Goal: Task Accomplishment & Management: Complete application form

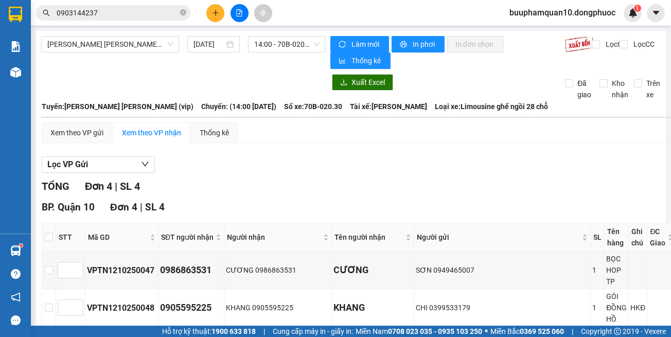
scroll to position [106, 0]
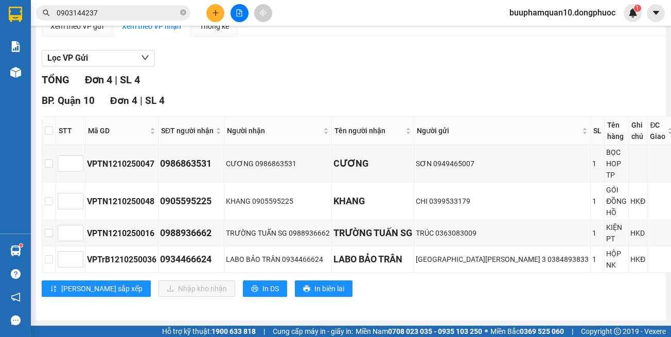
click at [18, 250] on img at bounding box center [15, 250] width 11 height 11
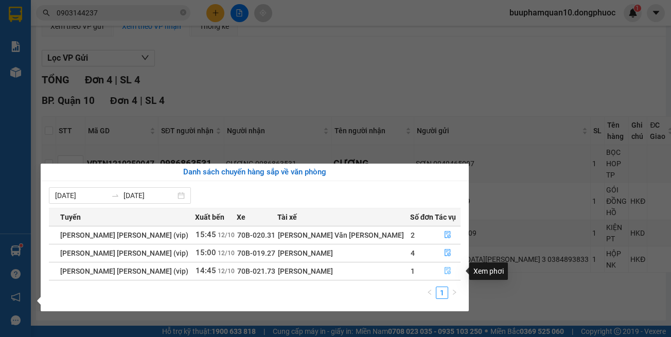
click at [437, 266] on button "button" at bounding box center [447, 271] width 25 height 16
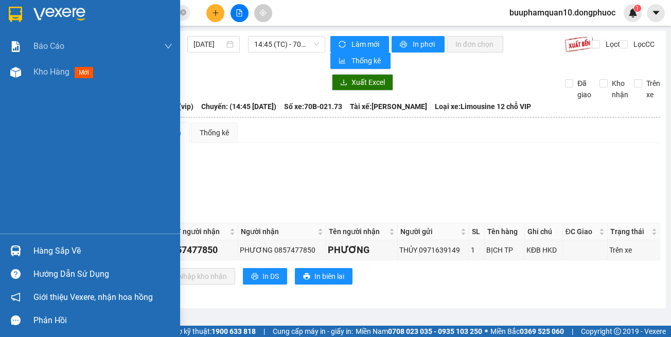
click at [24, 256] on div at bounding box center [16, 251] width 18 height 18
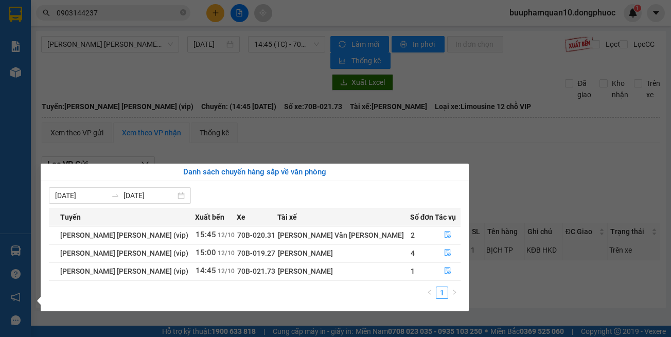
drag, startPoint x: 468, startPoint y: 146, endPoint x: 412, endPoint y: 74, distance: 91.2
click at [469, 143] on section "Kết quả tìm kiếm ( 2 ) Bộ lọc Mã ĐH Trạng thái Món hàng Tổng cước Chưa cước Nhã…" at bounding box center [335, 168] width 671 height 337
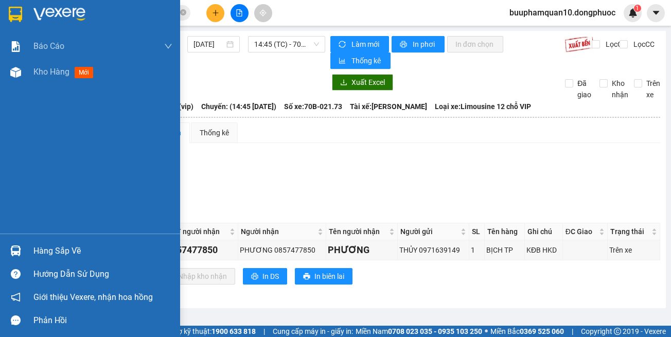
click at [11, 245] on div at bounding box center [16, 251] width 18 height 18
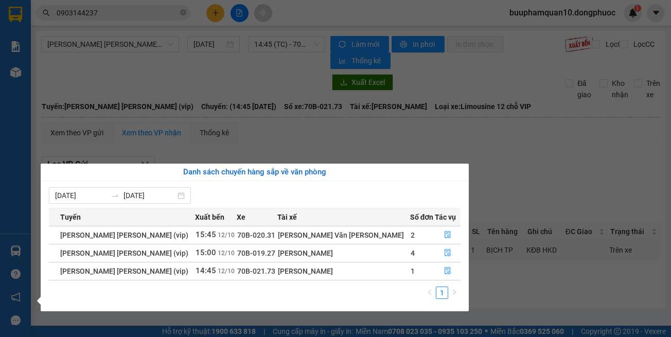
click at [459, 129] on section "Kết quả tìm kiếm ( 2 ) Bộ lọc Mã ĐH Trạng thái Món hàng Tổng cước Chưa cước Nhã…" at bounding box center [335, 168] width 671 height 337
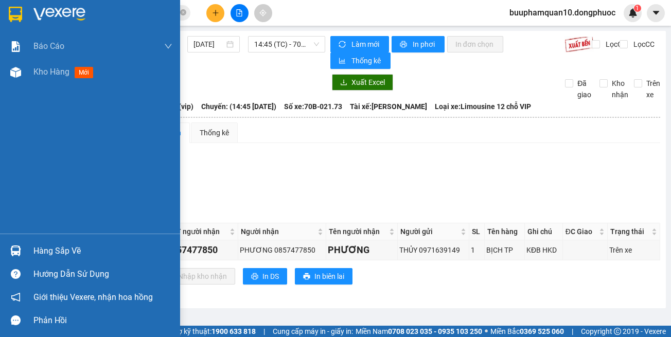
click at [27, 245] on div "Hàng sắp về" at bounding box center [90, 250] width 180 height 23
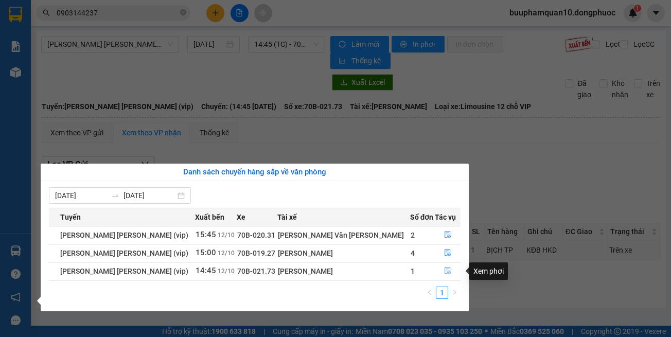
click at [444, 267] on icon "file-done" at bounding box center [447, 270] width 6 height 7
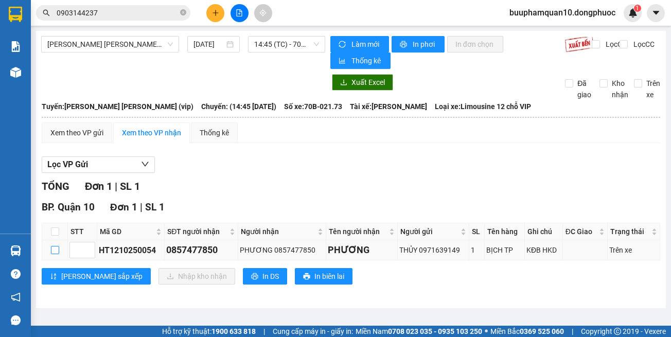
click at [58, 248] on input "checkbox" at bounding box center [55, 250] width 8 height 8
checkbox input "true"
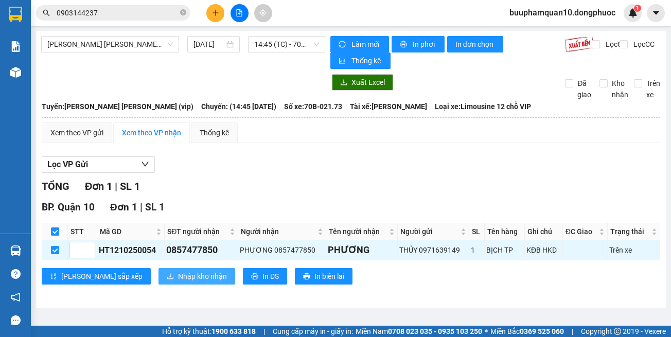
click at [178, 281] on span "Nhập kho nhận" at bounding box center [202, 275] width 49 height 11
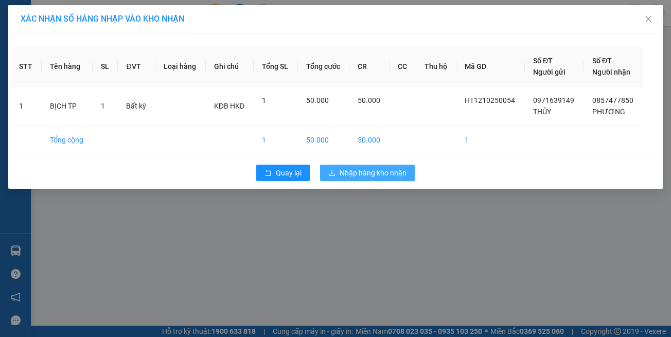
click at [385, 173] on span "Nhập hàng kho nhận" at bounding box center [372, 172] width 67 height 11
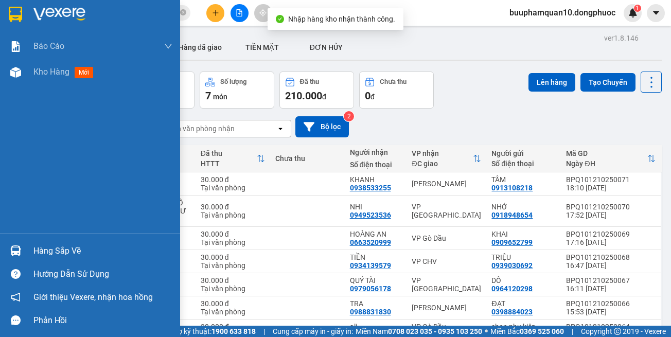
click at [12, 251] on img at bounding box center [15, 250] width 11 height 11
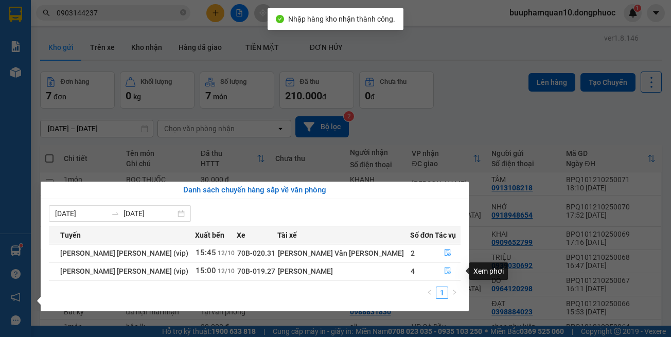
click at [444, 274] on icon "file-done" at bounding box center [447, 270] width 6 height 7
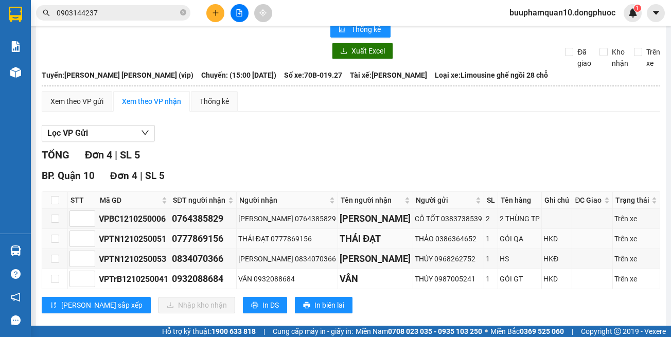
scroll to position [48, 0]
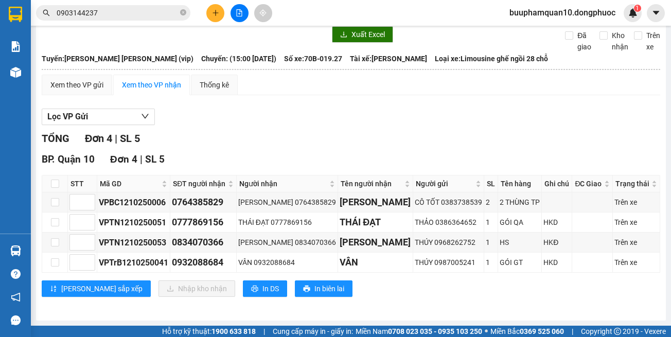
click at [394, 134] on div "TỔNG Đơn 4 | SL 5" at bounding box center [351, 139] width 618 height 16
click at [208, 13] on button at bounding box center [215, 13] width 18 height 18
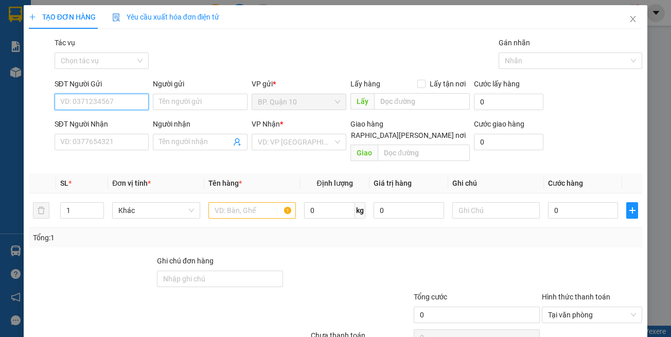
click at [122, 100] on input "SĐT Người Gửi" at bounding box center [102, 102] width 95 height 16
click at [129, 127] on div "0985997789 - DŨNG" at bounding box center [110, 122] width 101 height 11
type input "0985997789"
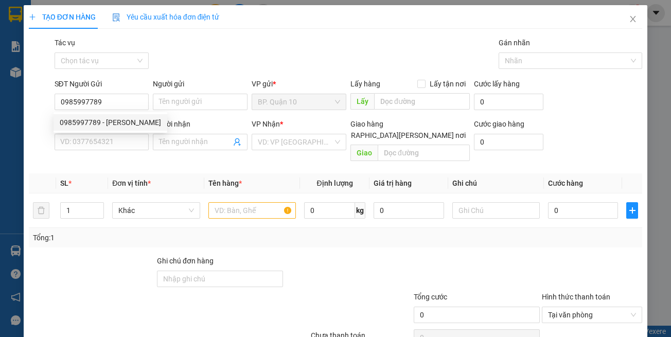
type input "DŨNG"
type input "0972317217"
type input "DANH"
drag, startPoint x: 164, startPoint y: 175, endPoint x: 226, endPoint y: 143, distance: 69.7
click at [165, 173] on th "Đơn vị tính *" at bounding box center [156, 183] width 96 height 20
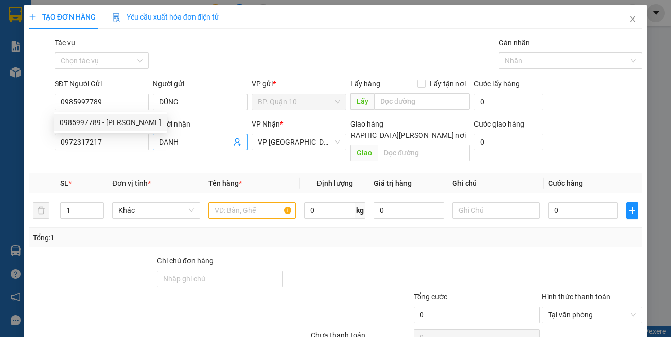
type input "30.000"
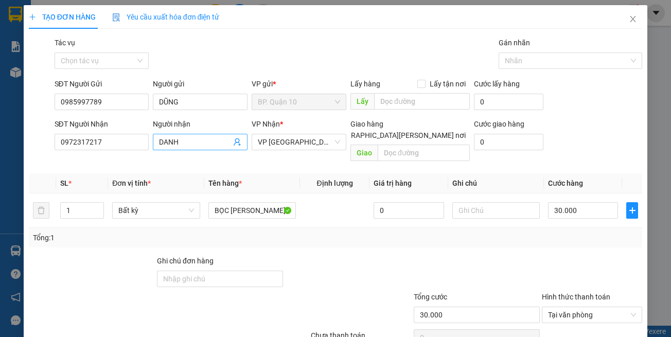
click at [239, 143] on span "DANH" at bounding box center [200, 142] width 95 height 16
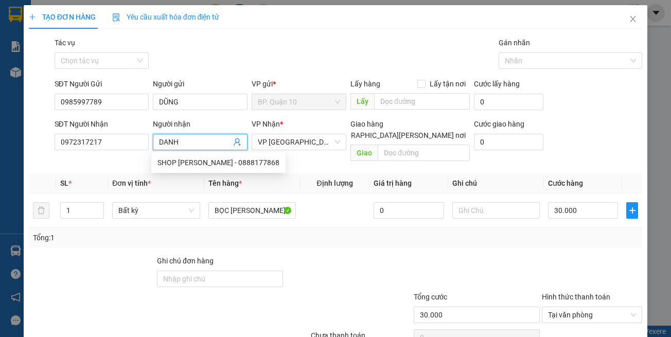
click at [415, 255] on div at bounding box center [476, 273] width 128 height 36
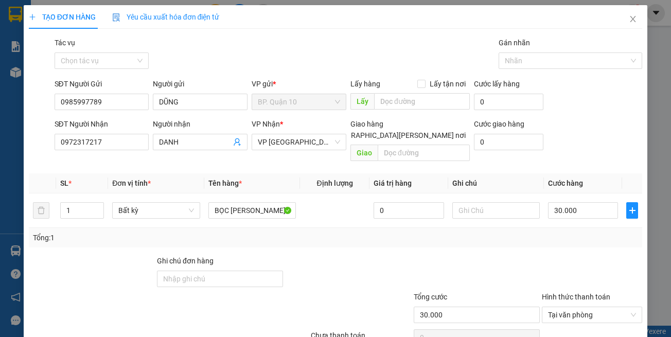
click at [540, 255] on div at bounding box center [591, 273] width 102 height 36
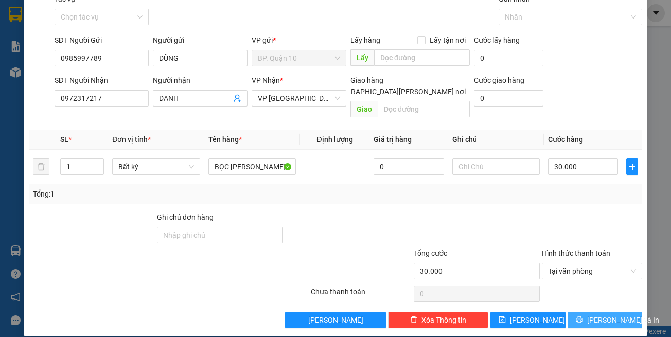
drag, startPoint x: 585, startPoint y: 304, endPoint x: 427, endPoint y: 274, distance: 160.8
click at [585, 312] on button "Lưu và In" at bounding box center [604, 320] width 75 height 16
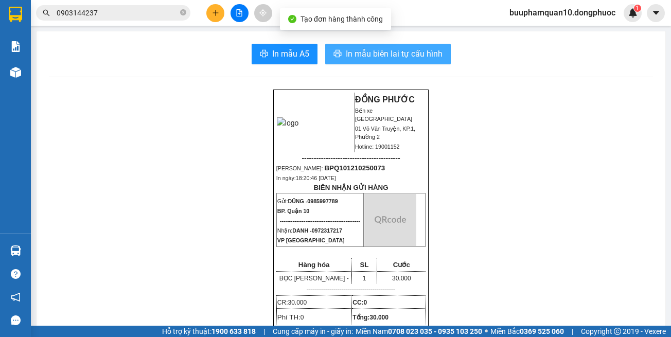
click at [424, 55] on span "In mẫu biên lai tự cấu hình" at bounding box center [394, 53] width 97 height 13
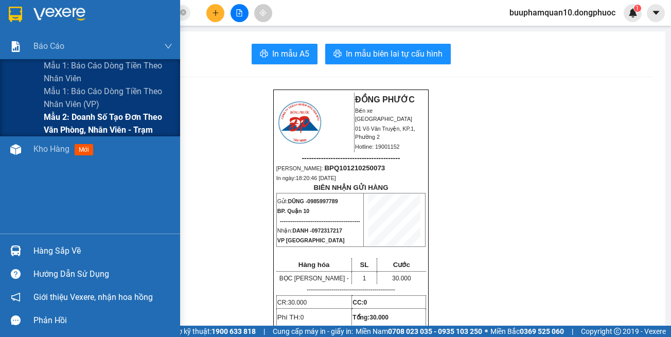
click at [92, 126] on span "Mẫu 2: Doanh số tạo đơn theo Văn phòng, nhân viên - Trạm" at bounding box center [108, 124] width 129 height 26
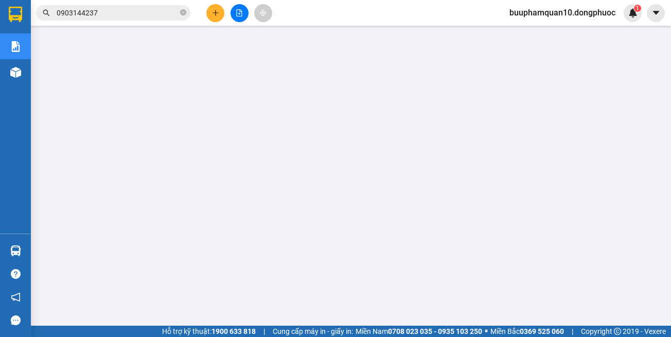
click at [29, 250] on div "Hàng sắp về" at bounding box center [15, 250] width 31 height 23
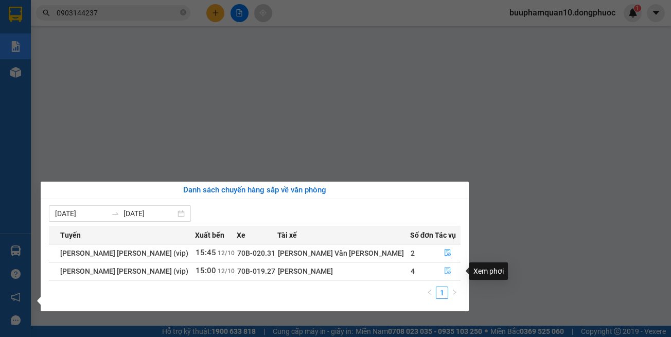
click at [443, 265] on button "button" at bounding box center [447, 271] width 25 height 16
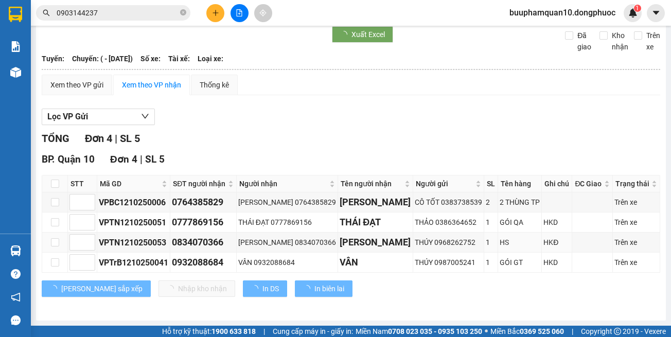
scroll to position [48, 0]
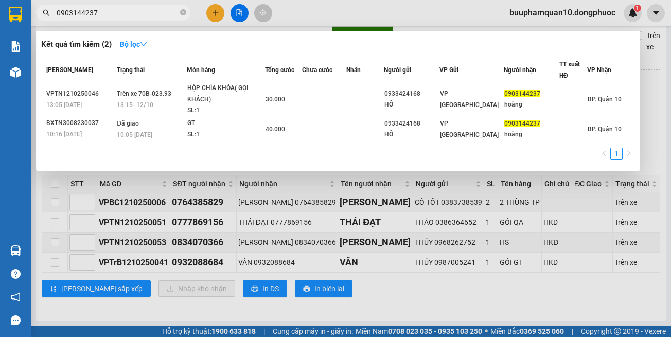
click at [142, 11] on input "0903144237" at bounding box center [117, 12] width 121 height 11
drag, startPoint x: 142, startPoint y: 11, endPoint x: 332, endPoint y: 15, distance: 189.3
click at [160, 13] on input "0903144237" at bounding box center [117, 12] width 121 height 11
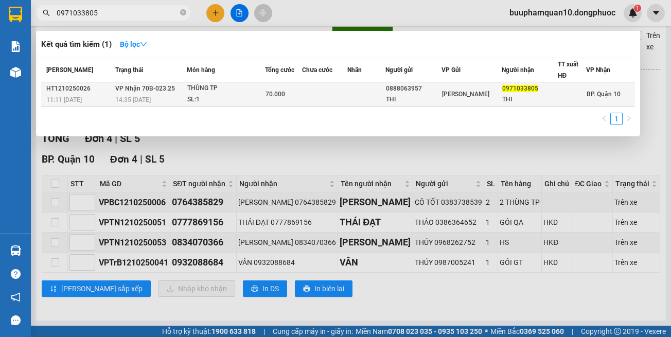
type input "0971033805"
click at [422, 93] on div "0888063957" at bounding box center [413, 88] width 55 height 11
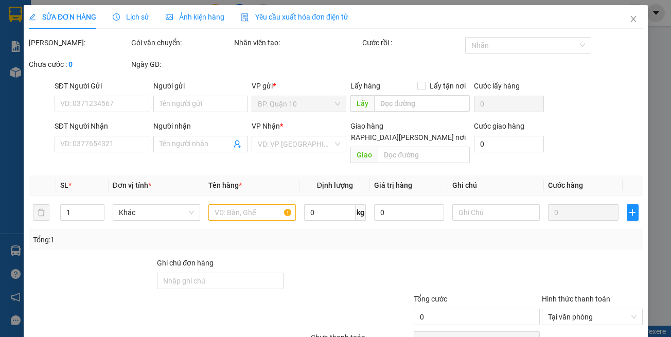
type input "0888063957"
type input "THI"
type input "0971033805"
type input "THI"
type input "70.000"
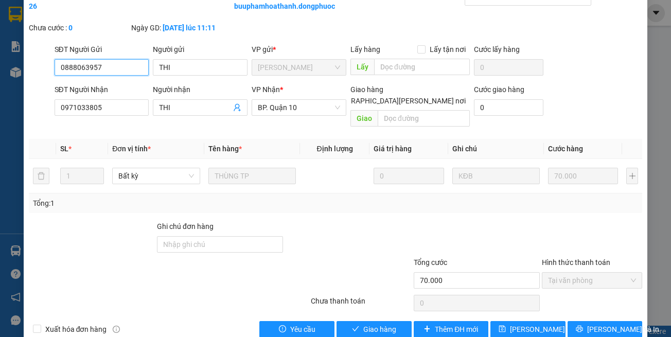
scroll to position [68, 0]
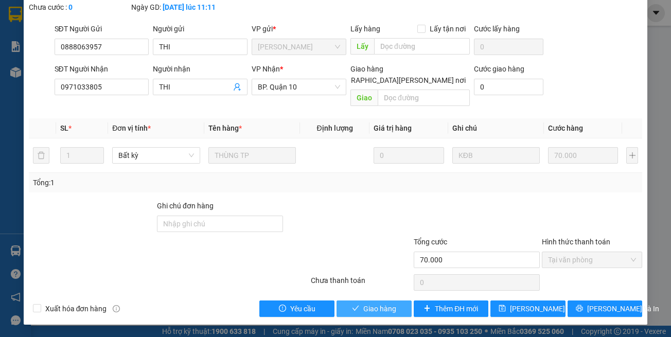
click at [377, 304] on span "Giao hàng" at bounding box center [379, 308] width 33 height 11
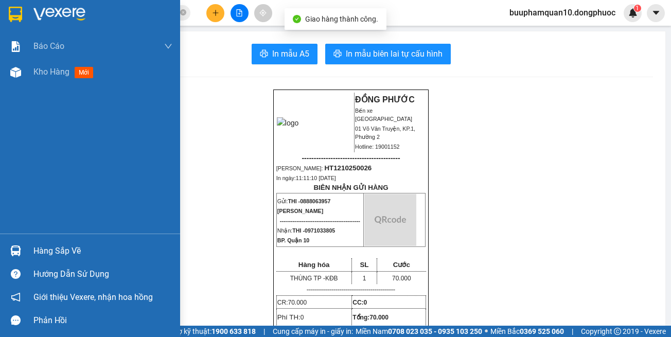
click at [46, 254] on div "Hàng sắp về" at bounding box center [102, 250] width 139 height 15
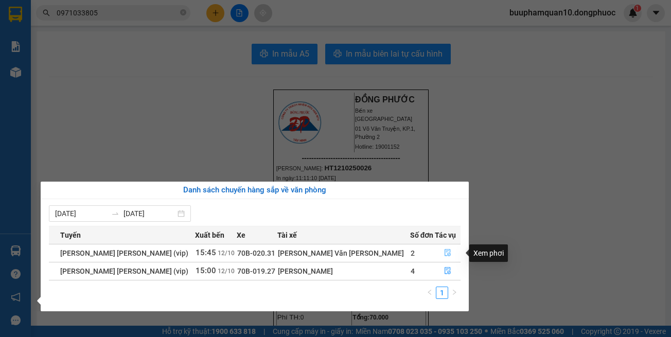
click at [442, 248] on button "button" at bounding box center [447, 253] width 25 height 16
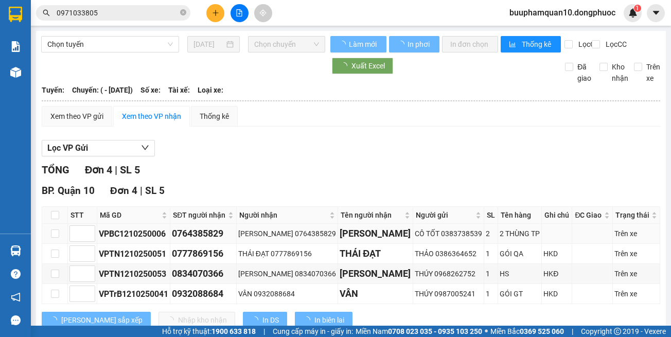
scroll to position [8, 0]
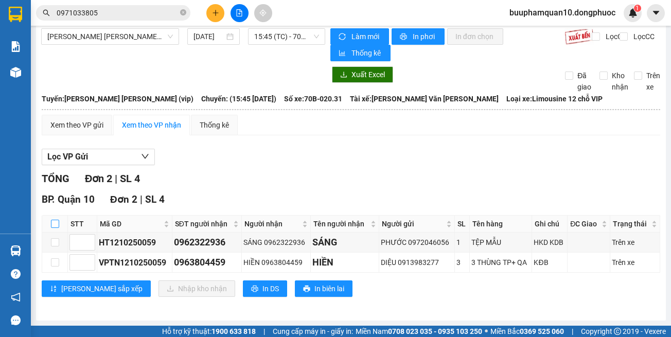
click at [56, 222] on input "checkbox" at bounding box center [55, 224] width 8 height 8
checkbox input "true"
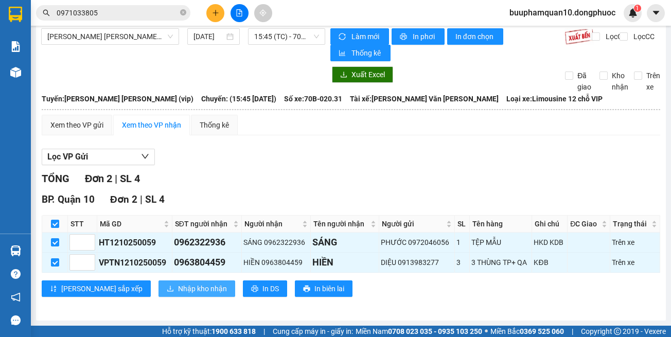
click at [178, 288] on span "Nhập kho nhận" at bounding box center [202, 288] width 49 height 11
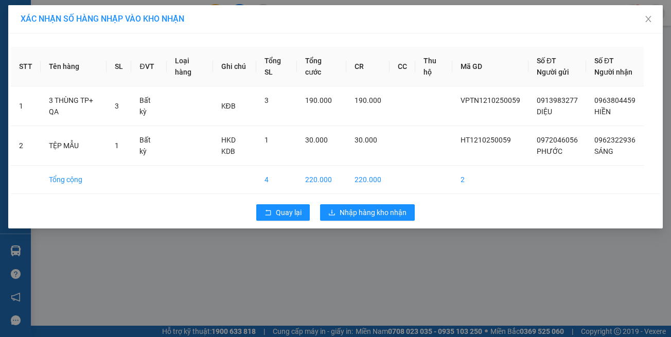
click at [150, 287] on div "XÁC NHẬN SỐ HÀNG NHẬP VÀO KHO NHẬN STT Tên hàng SL ĐVT Loại hàng Ghi chú Tổng S…" at bounding box center [335, 168] width 671 height 337
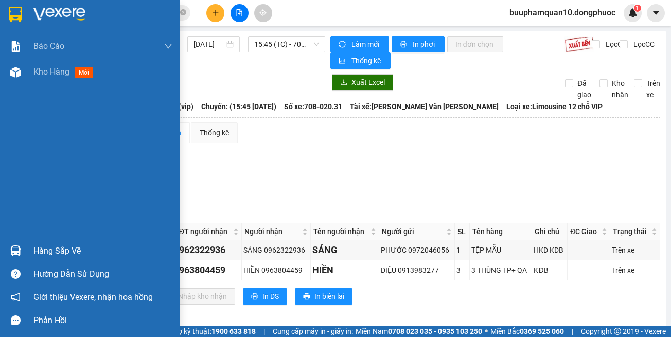
click at [26, 250] on div "Hàng sắp về" at bounding box center [90, 250] width 180 height 23
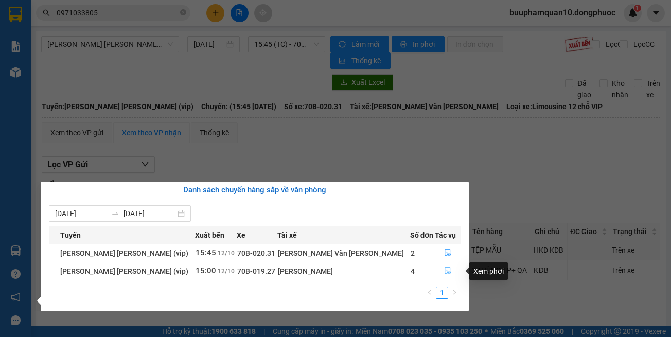
click at [435, 269] on button "button" at bounding box center [447, 271] width 25 height 16
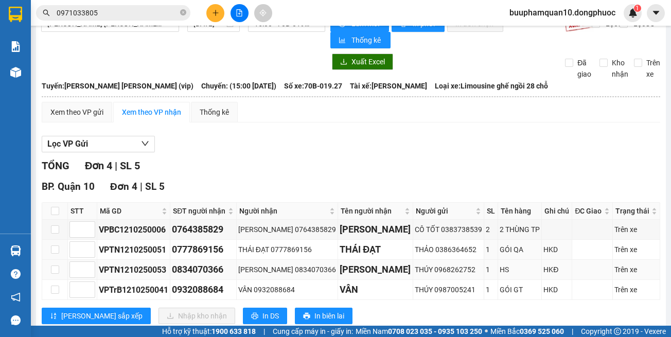
scroll to position [48, 0]
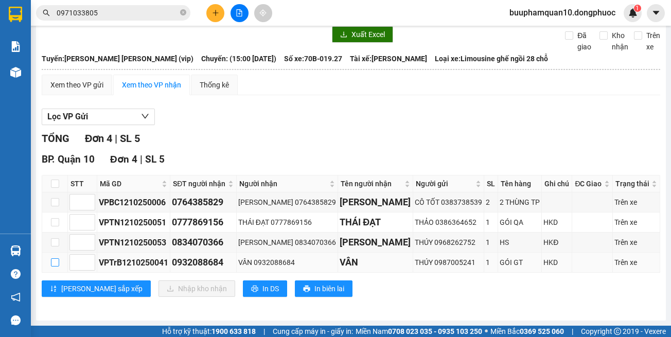
click at [53, 266] on input "checkbox" at bounding box center [55, 262] width 8 height 8
checkbox input "true"
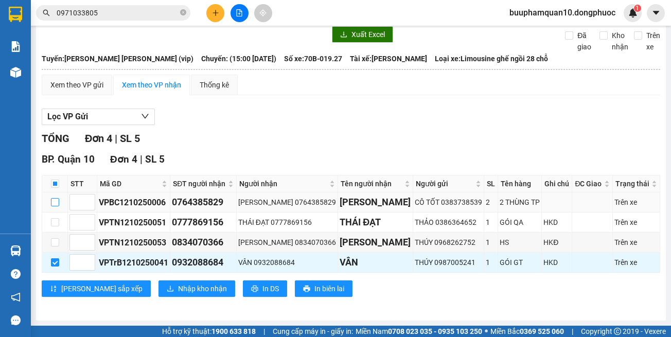
click at [55, 207] on label at bounding box center [55, 201] width 8 height 11
click at [55, 206] on input "checkbox" at bounding box center [55, 202] width 8 height 8
checkbox input "true"
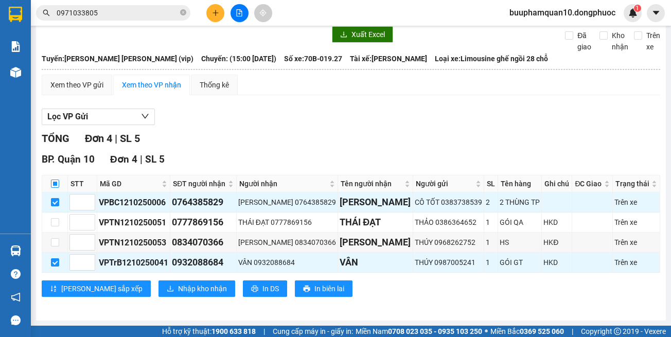
click at [54, 185] on input "checkbox" at bounding box center [55, 183] width 8 height 8
checkbox input "true"
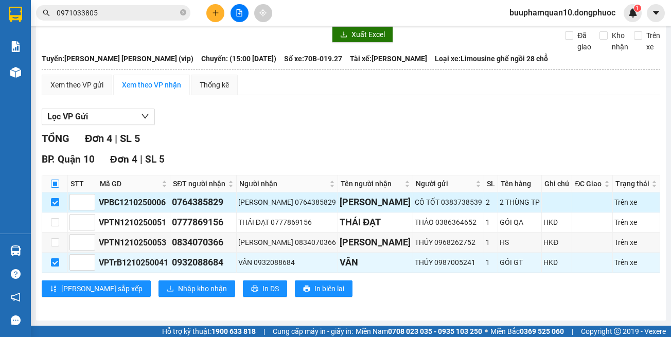
checkbox input "true"
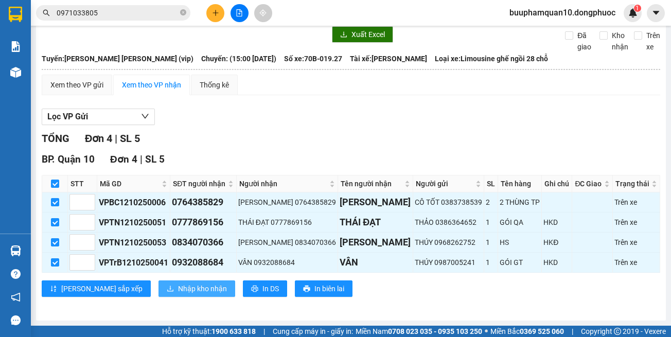
click at [178, 285] on span "Nhập kho nhận" at bounding box center [202, 288] width 49 height 11
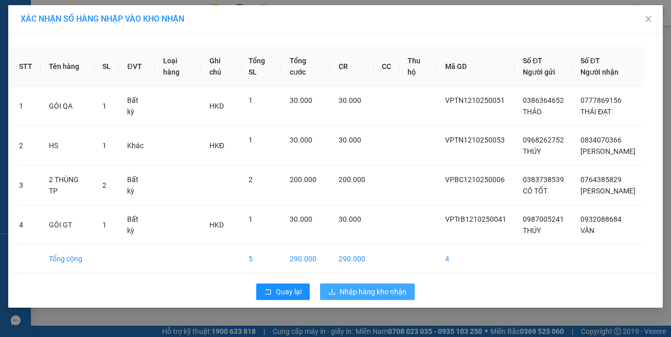
drag, startPoint x: 353, startPoint y: 287, endPoint x: 347, endPoint y: 282, distance: 8.4
click at [352, 288] on span "Nhập hàng kho nhận" at bounding box center [372, 291] width 67 height 11
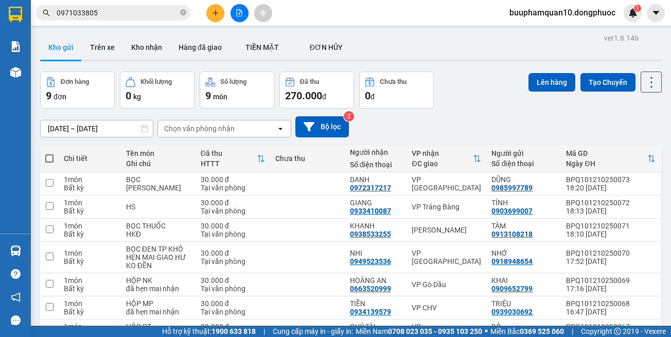
click at [135, 9] on input "0971033805" at bounding box center [117, 12] width 121 height 11
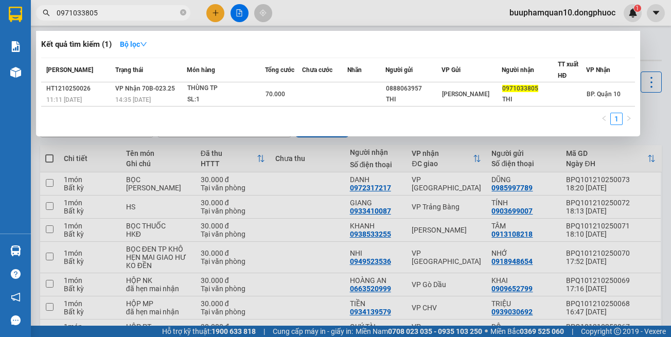
click at [135, 9] on input "0971033805" at bounding box center [117, 12] width 121 height 11
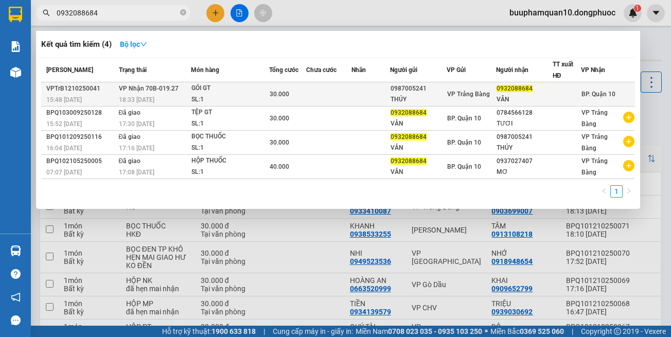
type input "0932088684"
click at [269, 93] on span "30.000" at bounding box center [279, 94] width 20 height 7
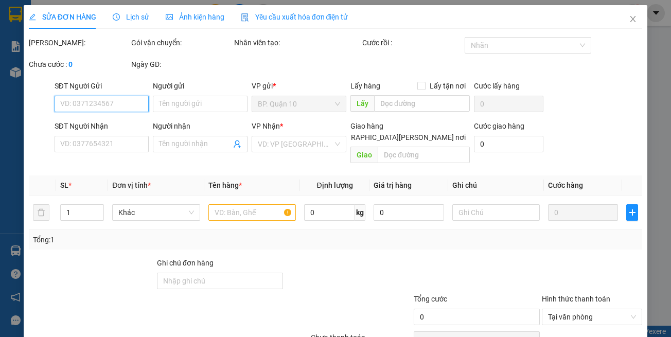
type input "0987005241"
type input "THÚY"
type input "0932088684"
type input "VÂN"
type input "30.000"
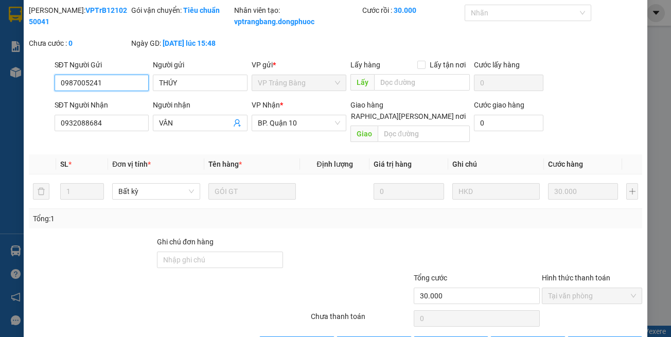
scroll to position [68, 0]
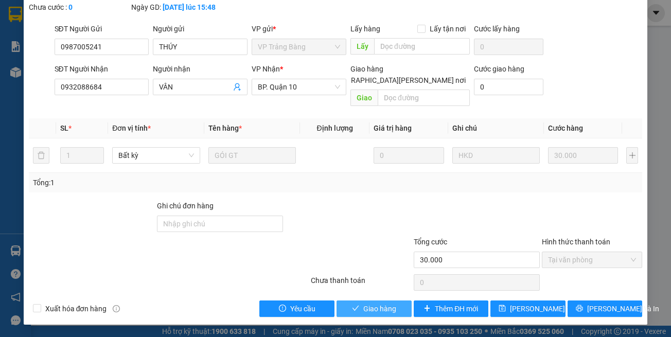
click at [369, 303] on span "Giao hàng" at bounding box center [379, 308] width 33 height 11
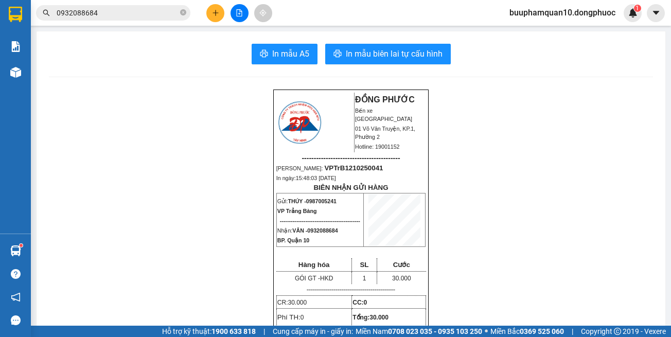
click at [208, 14] on button at bounding box center [215, 13] width 18 height 18
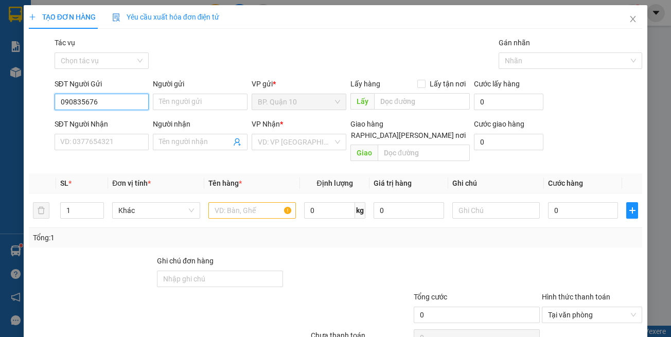
type input "0908356766"
click at [130, 125] on div "0908356766 - CẨM" at bounding box center [100, 122] width 81 height 11
type input "CẨM"
type input "0933841881"
type input "HỒNG"
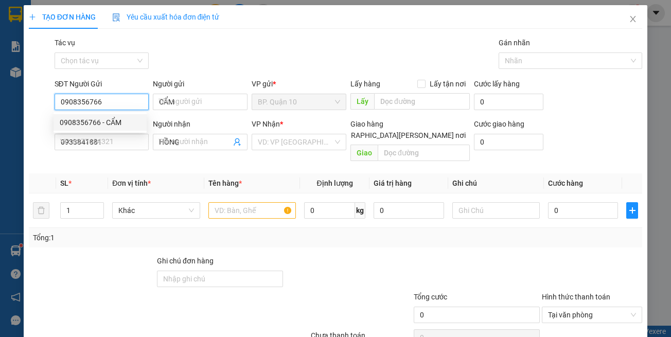
type input "30.000"
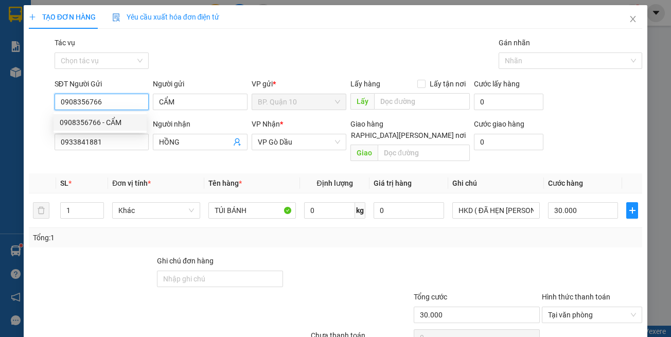
type input "0908356766"
drag, startPoint x: 167, startPoint y: 154, endPoint x: 207, endPoint y: 143, distance: 41.5
click at [168, 154] on div "Người nhận HỒNG" at bounding box center [200, 136] width 95 height 36
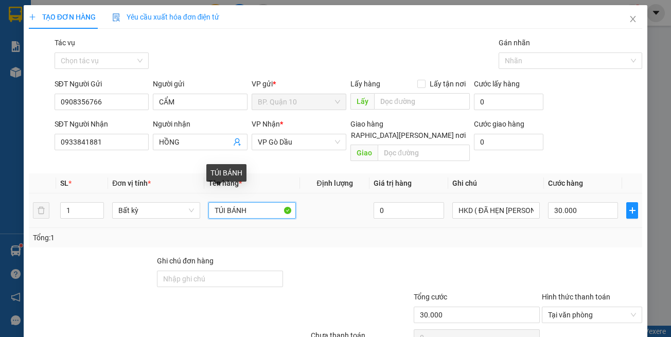
drag, startPoint x: 247, startPoint y: 196, endPoint x: 94, endPoint y: 188, distance: 154.0
click at [178, 193] on tr "1 Bất kỳ TÚI BÁNH 0 HKD ( ĐÃ HẸN MAI NHẬN) 30.000" at bounding box center [335, 210] width 613 height 34
type input "GT"
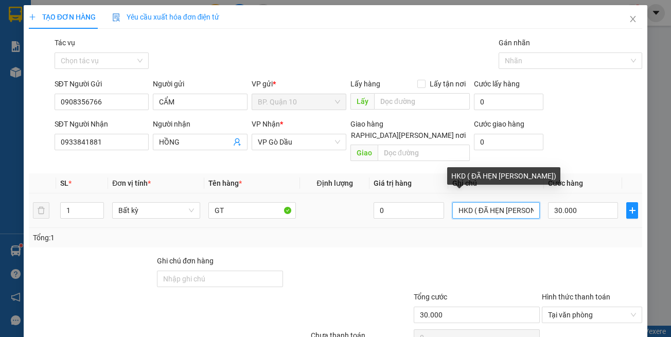
click at [480, 202] on input "HKD ( ĐÃ HẸN MAI NHẬN)" at bounding box center [495, 210] width 87 height 16
paste input "đã hẹn mai nhận"
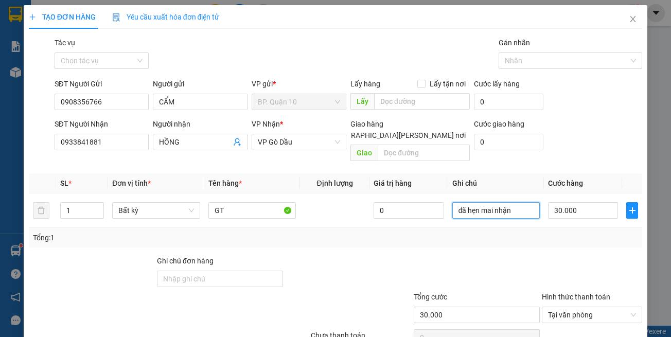
type input "đã hẹn mai nhận"
drag, startPoint x: 548, startPoint y: 241, endPoint x: 571, endPoint y: 212, distance: 37.7
click at [548, 241] on div "Transit Pickup Surcharge Ids Transit Deliver Surcharge Ids Transit Deliver Surc…" at bounding box center [335, 204] width 613 height 335
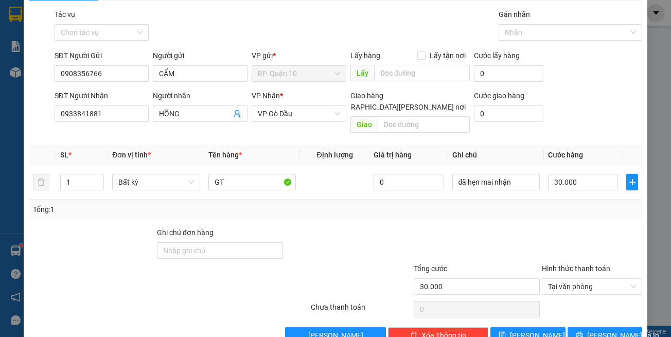
scroll to position [44, 0]
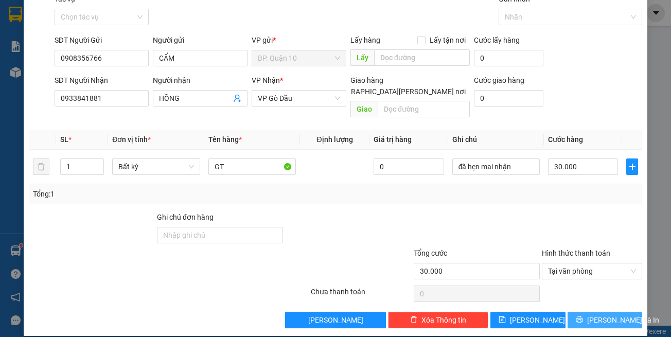
click at [595, 314] on span "Lưu và In" at bounding box center [623, 319] width 72 height 11
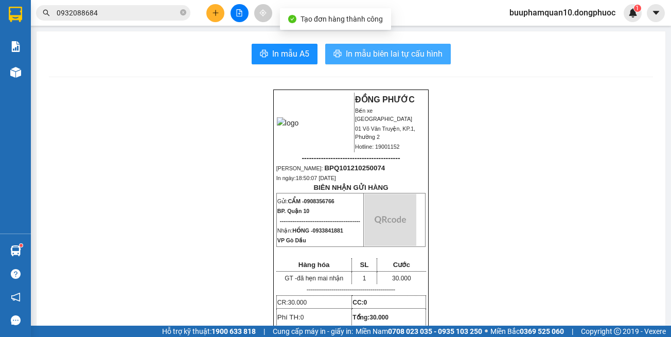
click at [399, 52] on span "In mẫu biên lai tự cấu hình" at bounding box center [394, 53] width 97 height 13
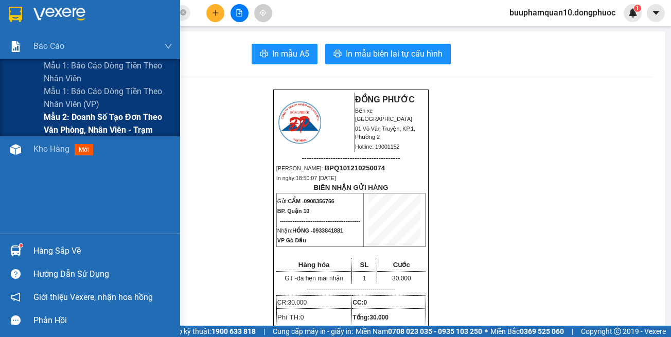
click at [101, 126] on span "Mẫu 2: Doanh số tạo đơn theo Văn phòng, nhân viên - Trạm" at bounding box center [108, 124] width 129 height 26
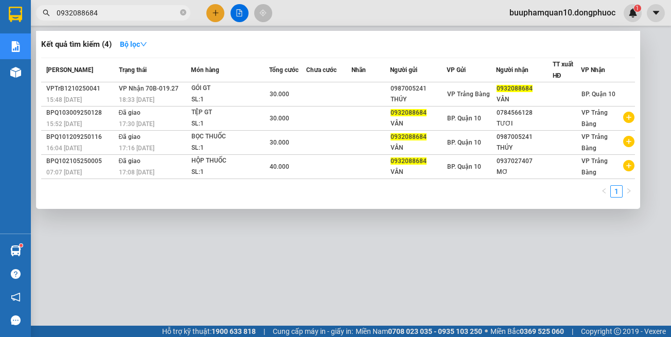
click at [160, 16] on input "0932088684" at bounding box center [117, 12] width 121 height 11
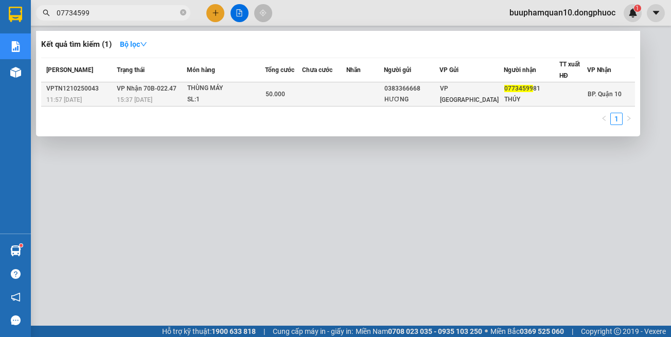
type input "07734599"
click at [290, 92] on div "50.000" at bounding box center [282, 93] width 35 height 11
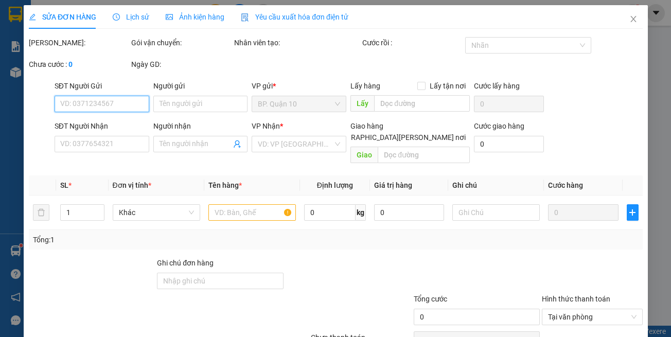
type input "0383366668"
type input "HƯƠNG"
type input "0773459981"
type input "THÚY"
type input "50.000"
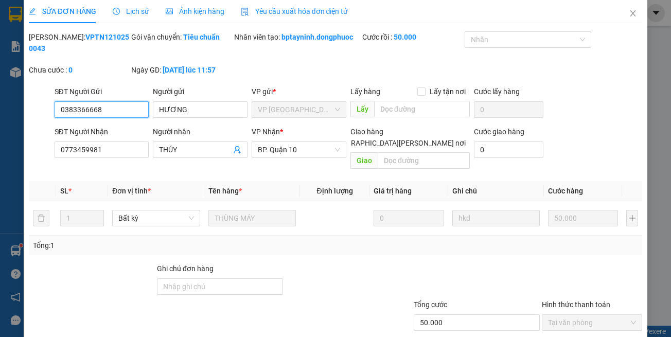
scroll to position [46, 0]
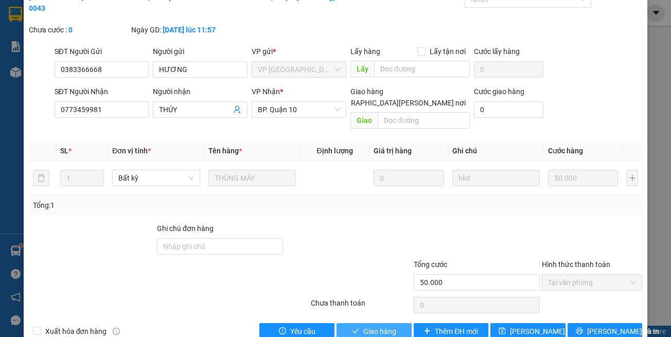
drag, startPoint x: 387, startPoint y: 316, endPoint x: 362, endPoint y: 313, distance: 24.9
click at [386, 325] on span "Giao hàng" at bounding box center [379, 330] width 33 height 11
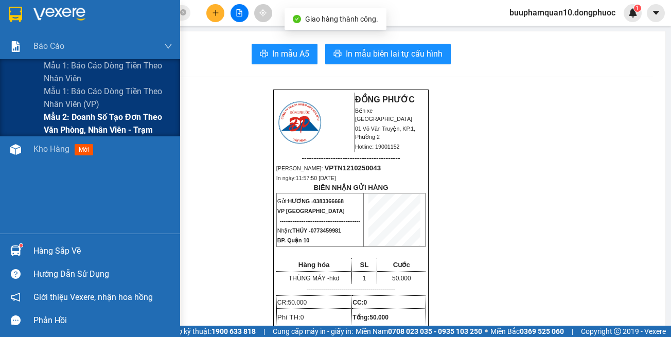
click at [122, 132] on span "Mẫu 2: Doanh số tạo đơn theo Văn phòng, nhân viên - Trạm" at bounding box center [108, 124] width 129 height 26
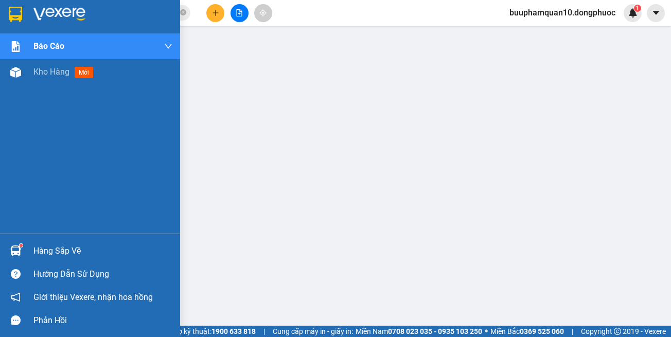
click at [31, 239] on div "Hàng sắp về Hướng dẫn sử dụng Giới thiệu Vexere, nhận hoa hồng Phản hồi" at bounding box center [90, 282] width 180 height 98
click at [32, 242] on div "Hàng sắp về" at bounding box center [90, 250] width 180 height 23
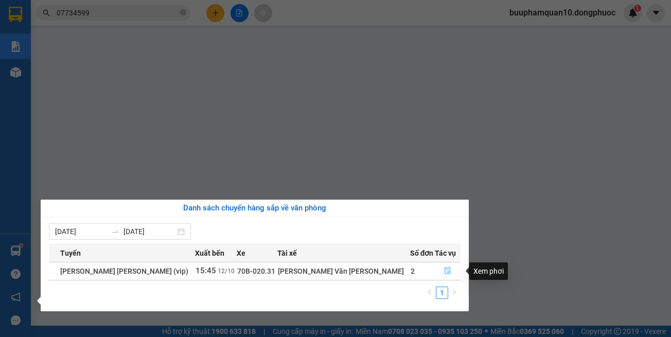
click at [448, 273] on button "button" at bounding box center [447, 271] width 25 height 16
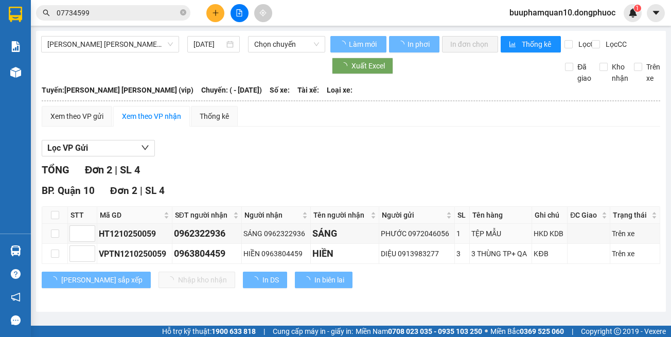
scroll to position [8, 0]
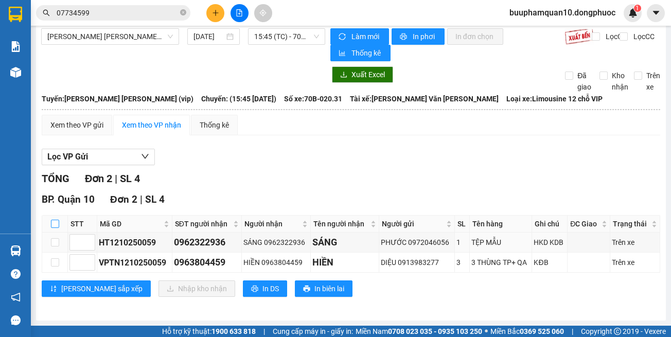
click at [56, 220] on input "checkbox" at bounding box center [55, 224] width 8 height 8
checkbox input "true"
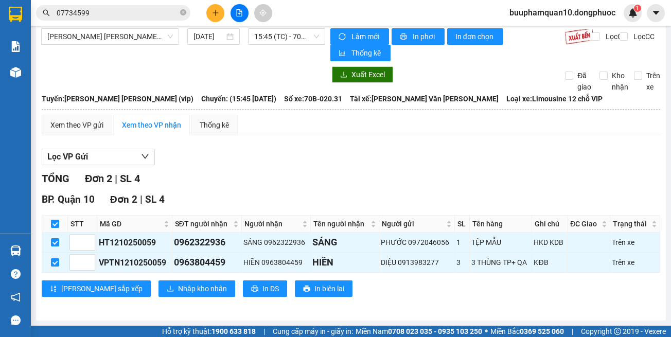
click at [317, 154] on div "Lọc VP Gửi" at bounding box center [351, 157] width 618 height 17
click at [178, 287] on span "Nhập kho nhận" at bounding box center [202, 288] width 49 height 11
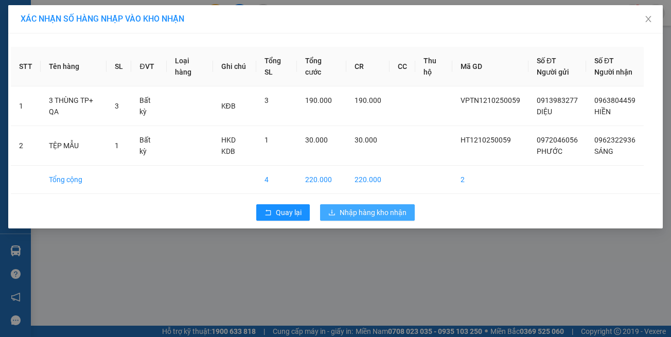
click at [389, 218] on span "Nhập hàng kho nhận" at bounding box center [372, 212] width 67 height 11
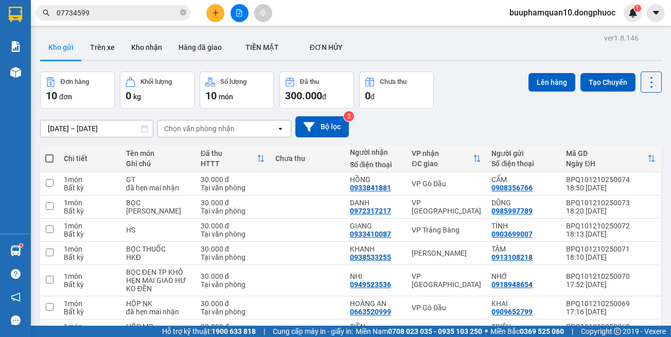
click at [132, 11] on input "07734599" at bounding box center [117, 12] width 121 height 11
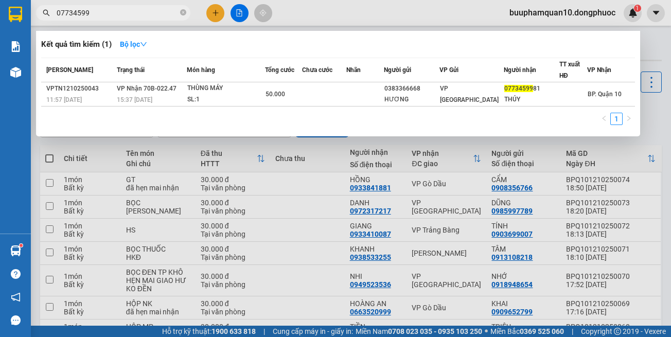
drag, startPoint x: 132, startPoint y: 11, endPoint x: 435, endPoint y: 0, distance: 303.6
click at [139, 10] on input "07734599" at bounding box center [117, 12] width 121 height 11
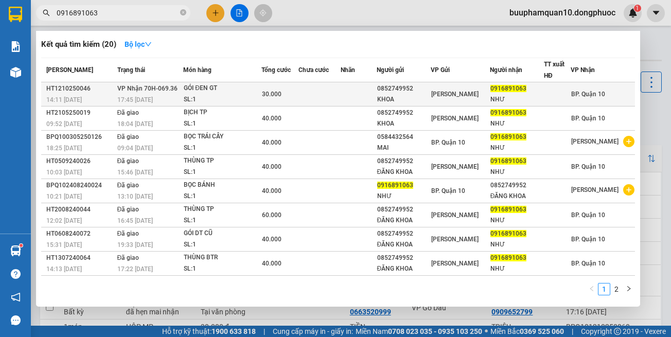
type input "0916891063"
click at [191, 87] on div "GÓI ĐEN GT" at bounding box center [222, 88] width 77 height 11
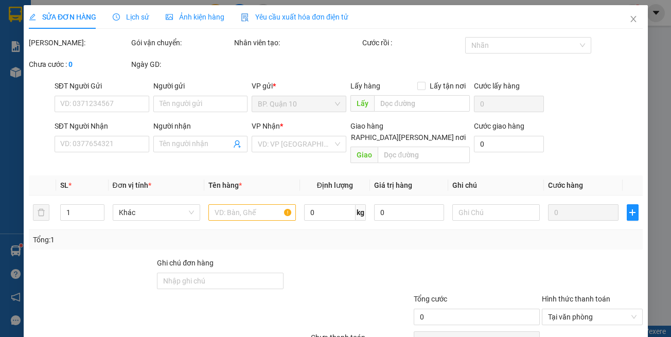
type input "0852749952"
type input "KHOA"
type input "0916891063"
type input "NHƯ"
type input "30.000"
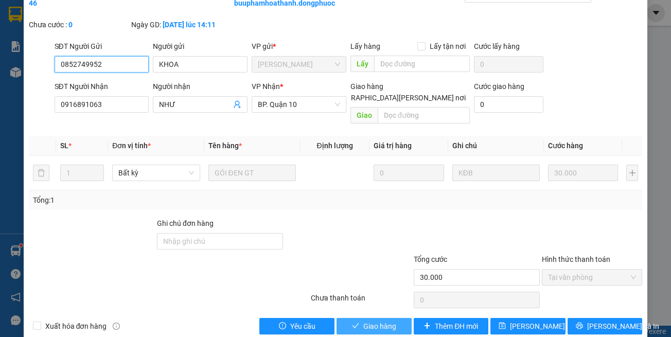
scroll to position [68, 0]
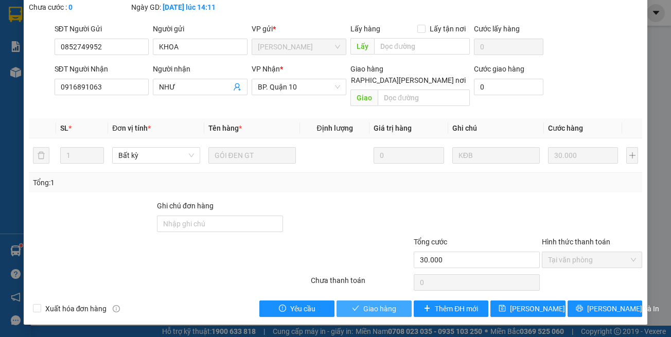
click at [377, 308] on span "Giao hàng" at bounding box center [379, 308] width 33 height 11
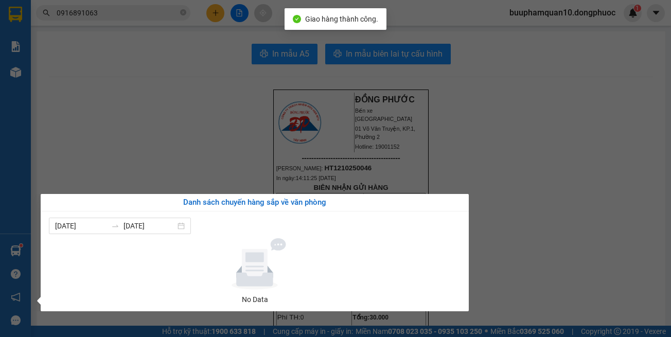
click at [216, 133] on section "Kết quả tìm kiếm ( 20 ) Bộ lọc Mã ĐH Trạng thái Món hàng Tổng cước Chưa cước Nh…" at bounding box center [335, 168] width 671 height 337
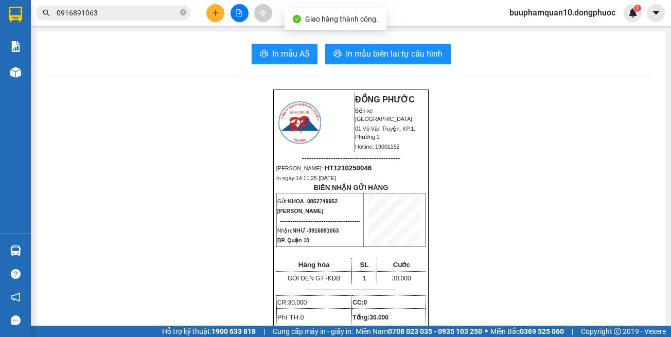
click at [28, 73] on div "Kho hàng mới" at bounding box center [15, 72] width 31 height 26
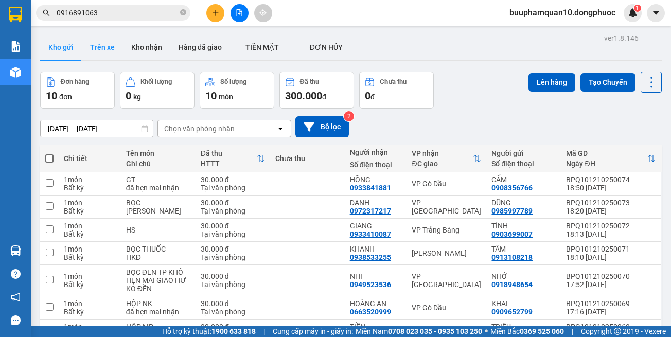
click at [106, 45] on button "Trên xe" at bounding box center [102, 47] width 41 height 25
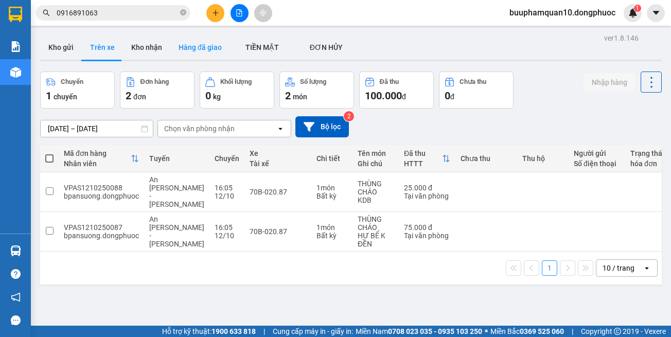
click at [181, 53] on button "Hàng đã giao" at bounding box center [200, 47] width 60 height 25
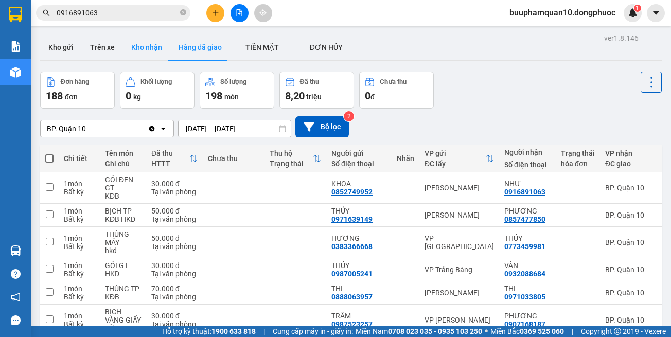
click at [153, 39] on button "Kho nhận" at bounding box center [146, 47] width 47 height 25
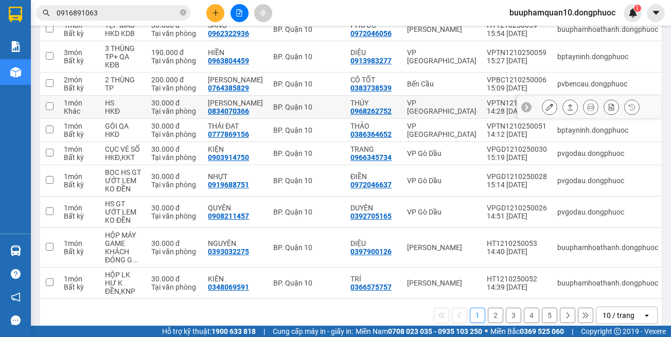
scroll to position [174, 0]
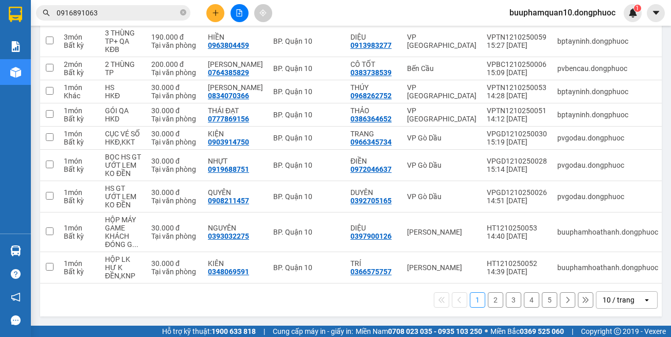
click at [624, 302] on div "10 / trang" at bounding box center [618, 300] width 32 height 10
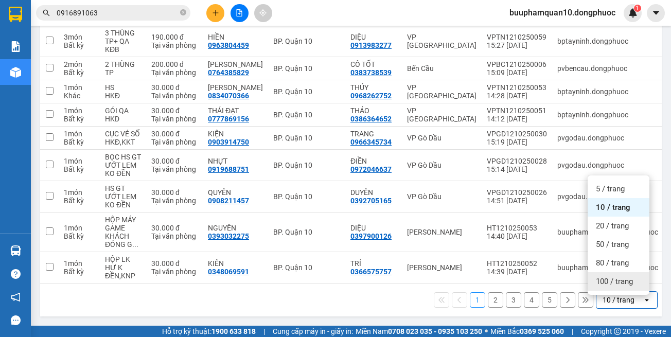
click at [607, 278] on span "100 / trang" at bounding box center [613, 281] width 37 height 10
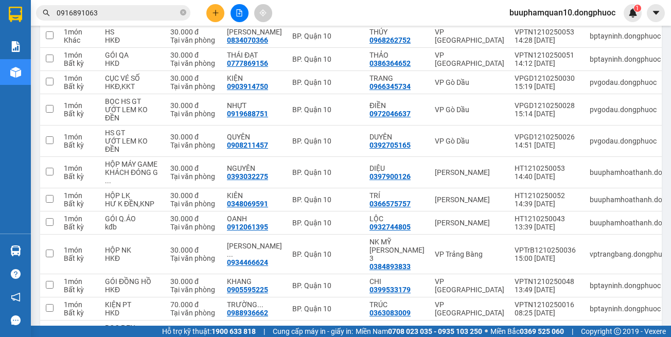
scroll to position [1231, 0]
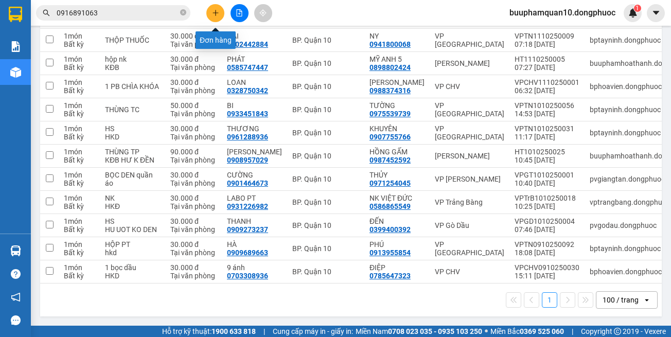
click at [208, 10] on button at bounding box center [215, 13] width 18 height 18
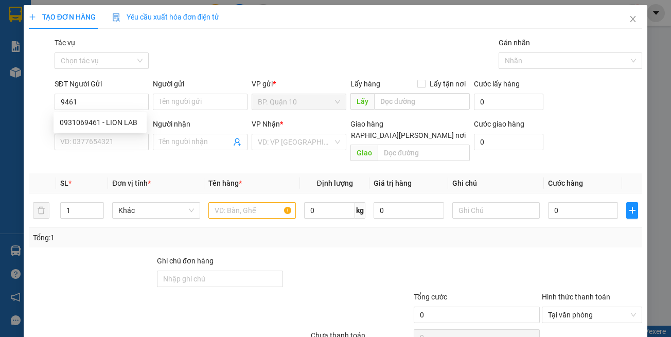
drag, startPoint x: 111, startPoint y: 111, endPoint x: 115, endPoint y: 114, distance: 5.5
click at [111, 112] on body "Kết quả tìm kiếm ( 20 ) Bộ lọc Mã ĐH Trạng thái Món hàng Tổng cước Chưa cước Nh…" at bounding box center [335, 168] width 671 height 337
click at [129, 91] on div "SĐT Người Gửi" at bounding box center [102, 85] width 95 height 15
click at [133, 108] on input "9461" at bounding box center [102, 102] width 95 height 16
click at [134, 120] on div "0931069461 - LION LAB" at bounding box center [100, 122] width 81 height 11
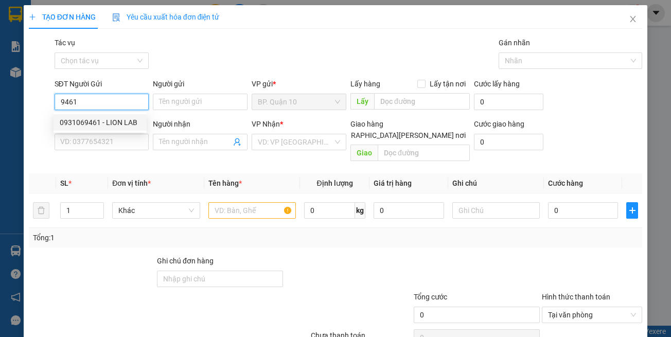
type input "0931069461"
type input "LION LAB"
type input "0348208370"
type input "LUCKY"
type input "30.000"
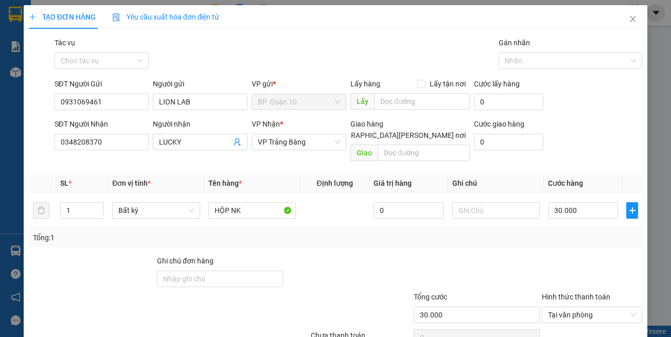
click at [199, 173] on th "Đơn vị tính *" at bounding box center [156, 183] width 96 height 20
click at [233, 142] on icon "user-add" at bounding box center [236, 142] width 7 height 8
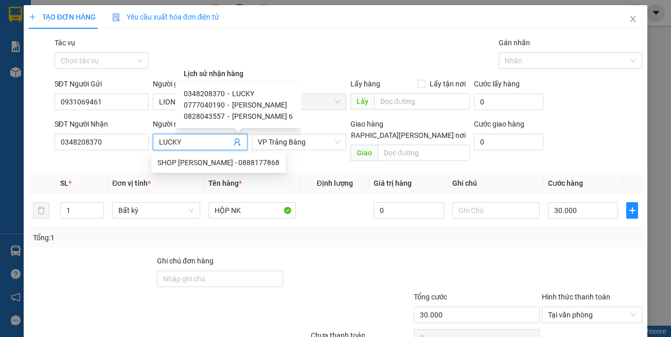
drag, startPoint x: 291, startPoint y: 171, endPoint x: 272, endPoint y: 142, distance: 34.8
click at [291, 173] on th "Tên hàng *" at bounding box center [252, 183] width 96 height 20
click at [272, 139] on span "VP Trảng Bàng" at bounding box center [299, 141] width 82 height 15
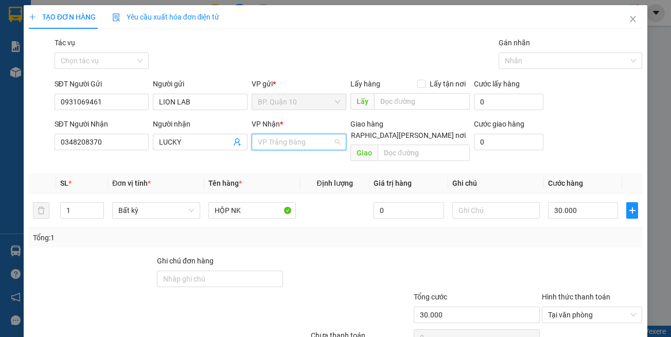
scroll to position [33, 0]
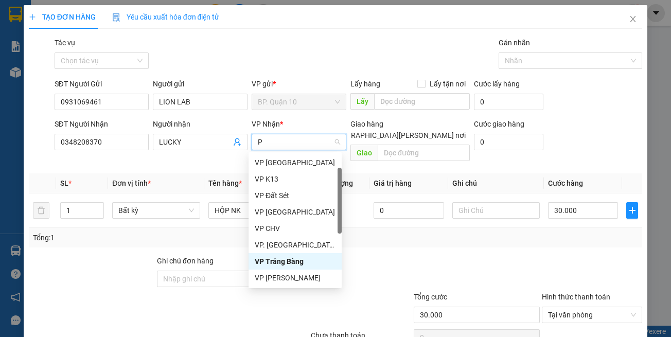
type input "PD"
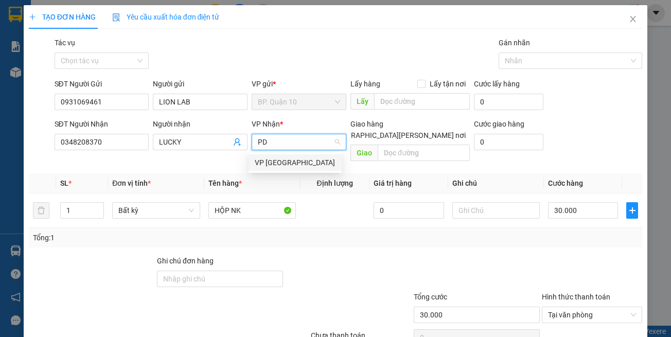
scroll to position [0, 0]
click at [273, 164] on div "VP [GEOGRAPHIC_DATA]" at bounding box center [295, 162] width 81 height 11
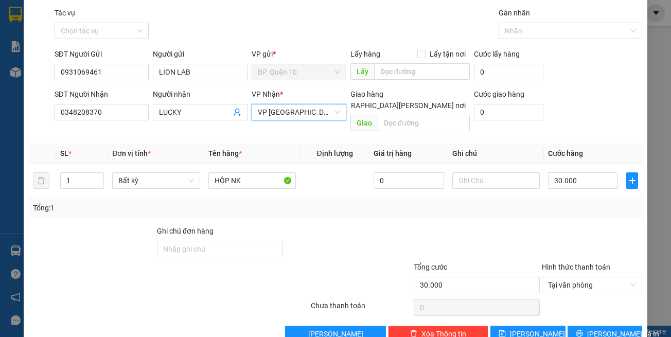
scroll to position [44, 0]
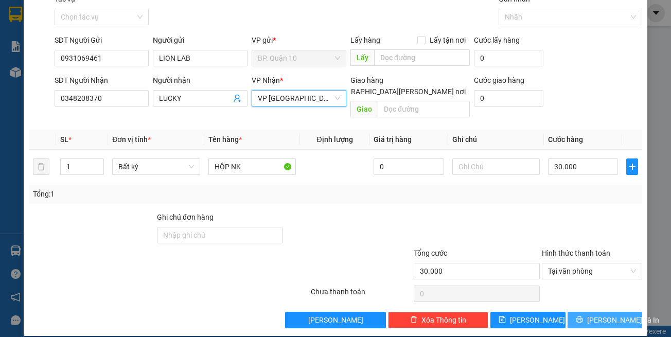
click at [581, 316] on icon "printer" at bounding box center [578, 319] width 7 height 7
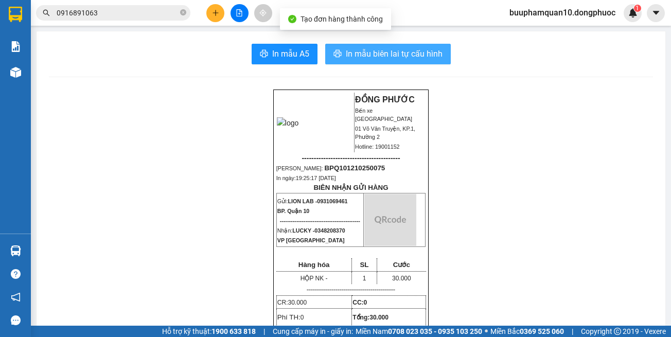
click at [377, 60] on span "In mẫu biên lai tự cấu hình" at bounding box center [394, 53] width 97 height 13
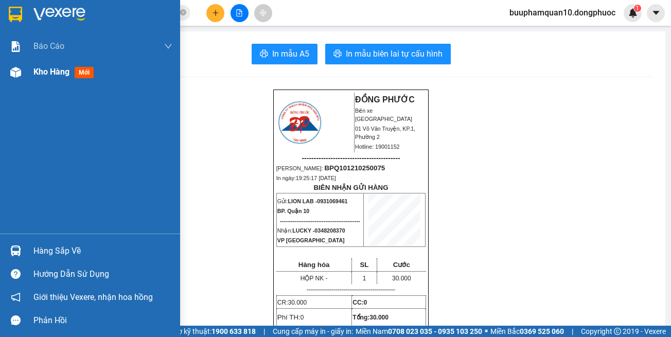
click at [27, 69] on div "Kho hàng mới" at bounding box center [90, 72] width 180 height 26
click at [26, 79] on div "Kho hàng mới" at bounding box center [90, 72] width 180 height 26
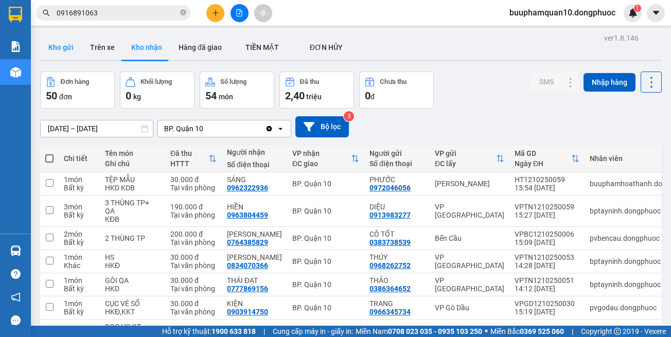
click at [56, 40] on button "Kho gửi" at bounding box center [61, 47] width 42 height 25
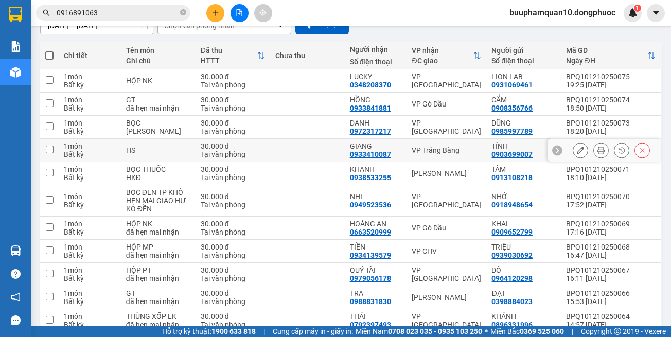
scroll to position [152, 0]
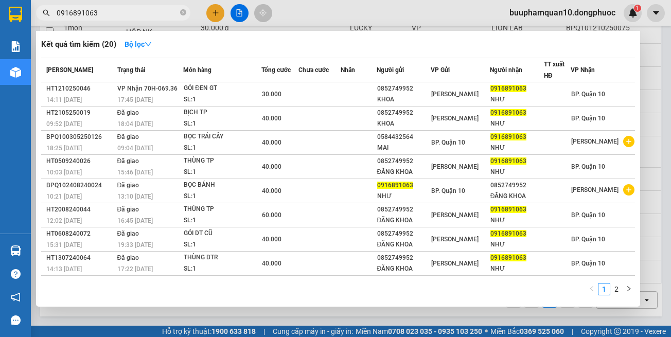
click at [99, 15] on input "0916891063" at bounding box center [117, 12] width 121 height 11
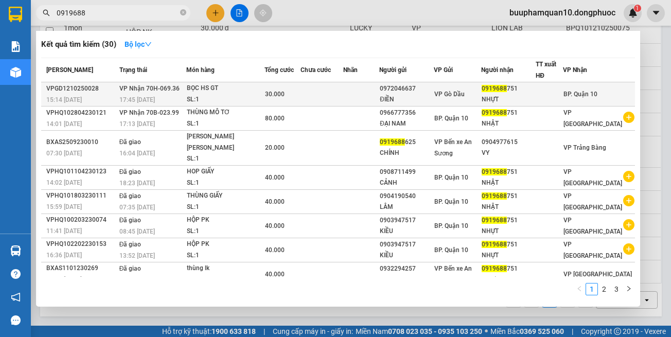
type input "0919688"
click at [191, 96] on div "SL: 1" at bounding box center [225, 99] width 77 height 11
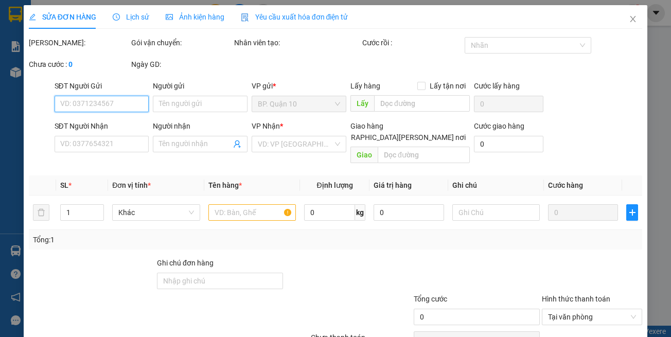
type input "0972046637"
type input "ĐIỀN"
type input "0919688751"
type input "NHỰT"
type input "30.000"
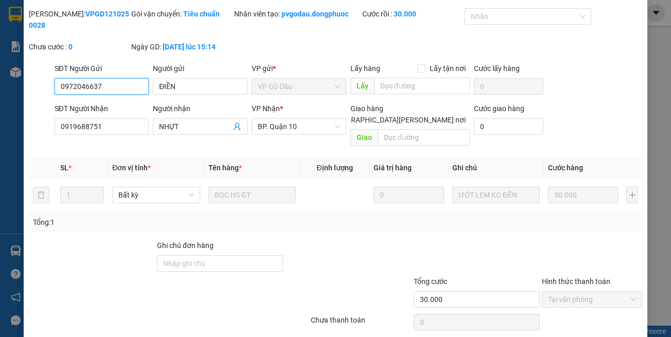
scroll to position [57, 0]
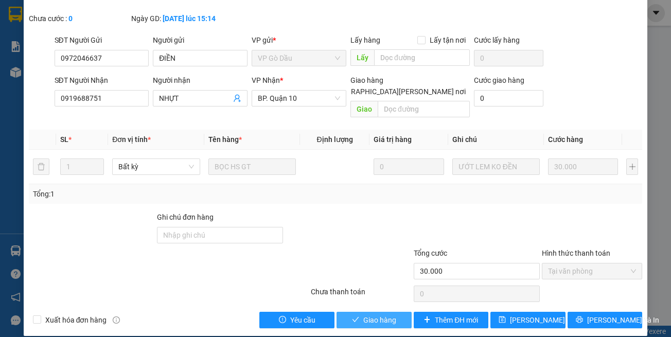
click at [368, 314] on span "Giao hàng" at bounding box center [379, 319] width 33 height 11
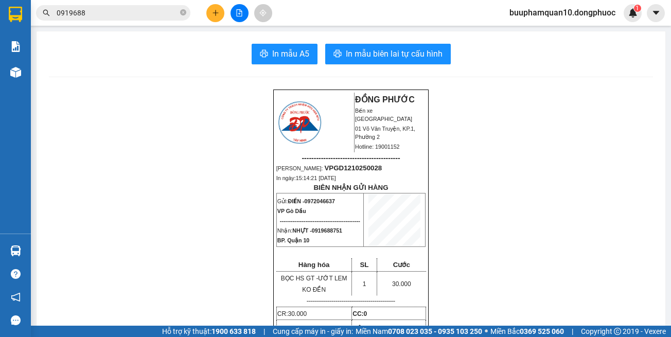
click at [122, 17] on input "0919688" at bounding box center [117, 12] width 121 height 11
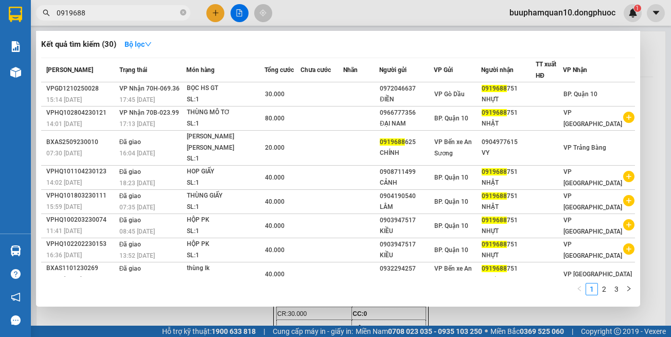
drag, startPoint x: 122, startPoint y: 16, endPoint x: 627, endPoint y: 15, distance: 505.0
click at [122, 16] on input "0919688" at bounding box center [117, 12] width 121 height 11
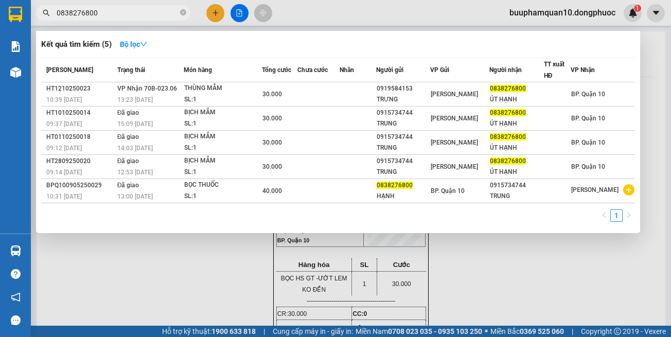
type input "0838276800"
click at [308, 81] on th "Chưa cước" at bounding box center [318, 70] width 42 height 24
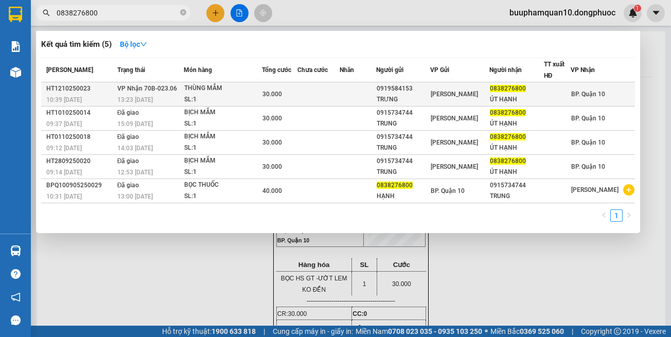
click at [307, 87] on td at bounding box center [318, 94] width 42 height 24
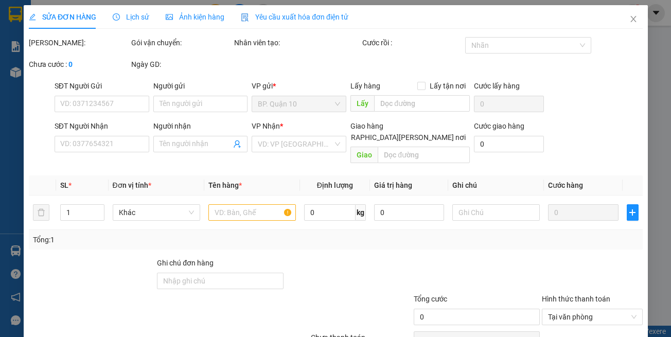
type input "0919584153"
type input "TRƯNG"
type input "0838276800"
type input "ÚT HẠNH"
type input "30.000"
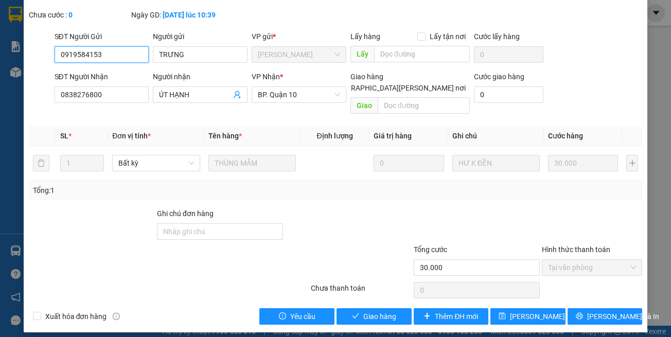
scroll to position [68, 0]
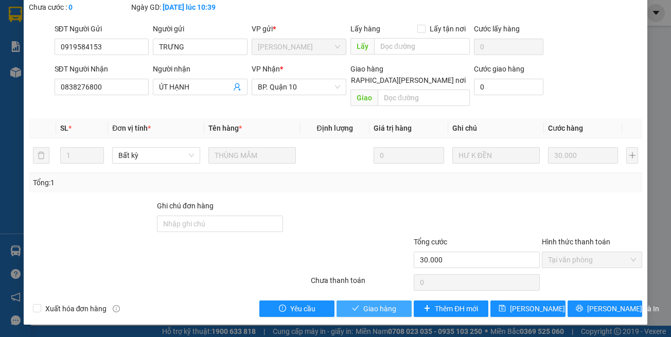
click at [376, 301] on button "Giao hàng" at bounding box center [373, 308] width 75 height 16
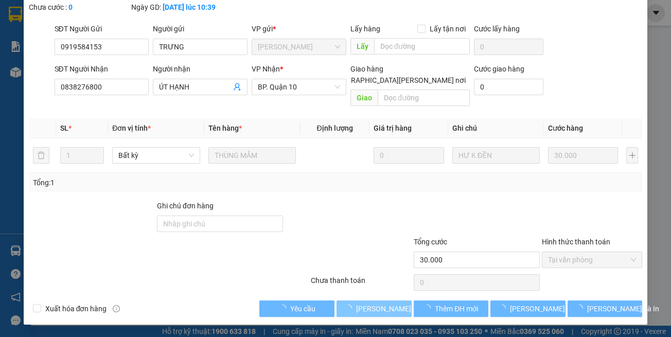
click at [376, 301] on button "Lưu và Giao hàng" at bounding box center [373, 308] width 75 height 16
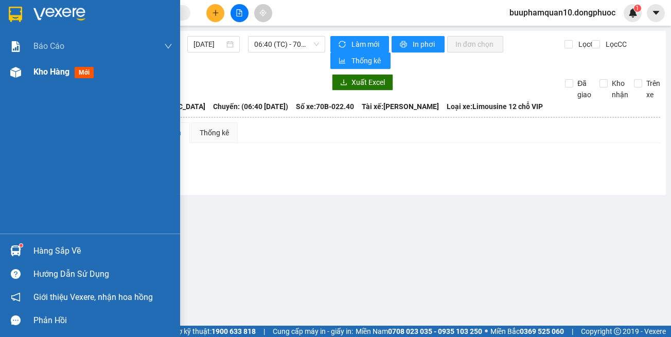
click at [18, 74] on img at bounding box center [15, 72] width 11 height 11
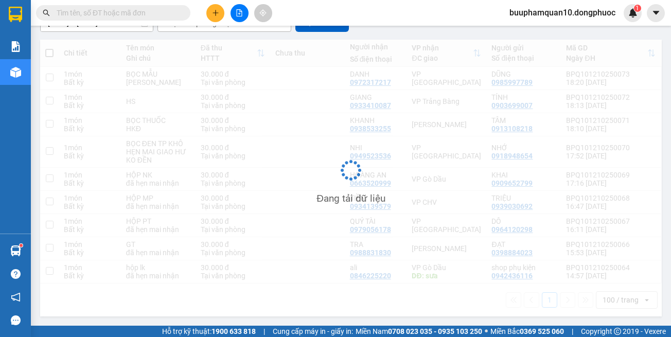
scroll to position [105, 0]
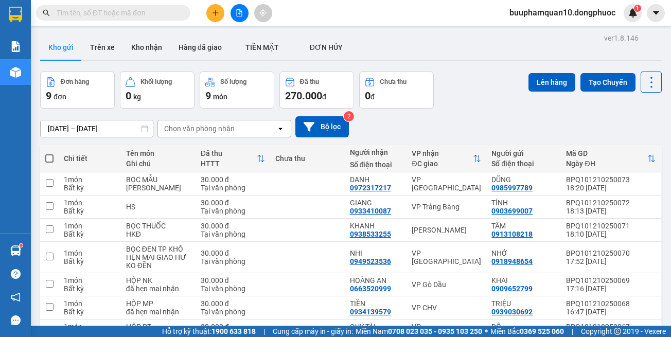
click at [138, 15] on input "text" at bounding box center [117, 12] width 121 height 11
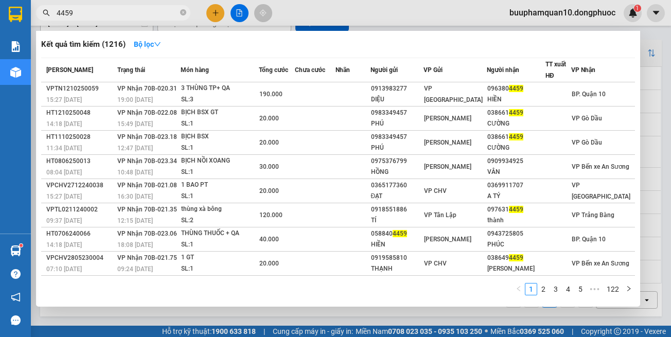
type input "4459"
